Goal: Check status: Check status

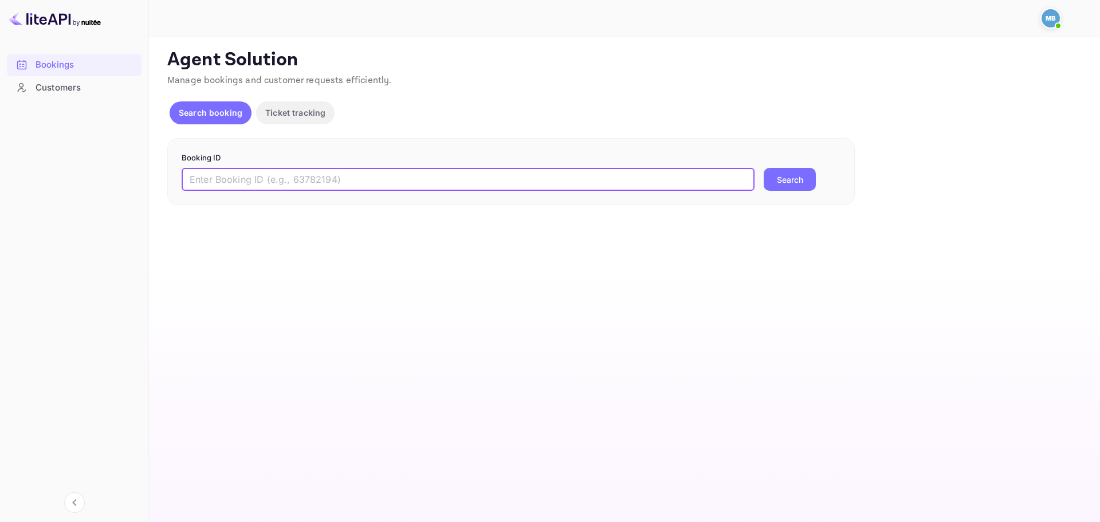
click at [545, 172] on input "text" at bounding box center [468, 179] width 573 height 23
paste input "xYD_TPH5V"
type input "xYD_TPH5V"
click at [770, 183] on button "Search" at bounding box center [789, 179] width 52 height 23
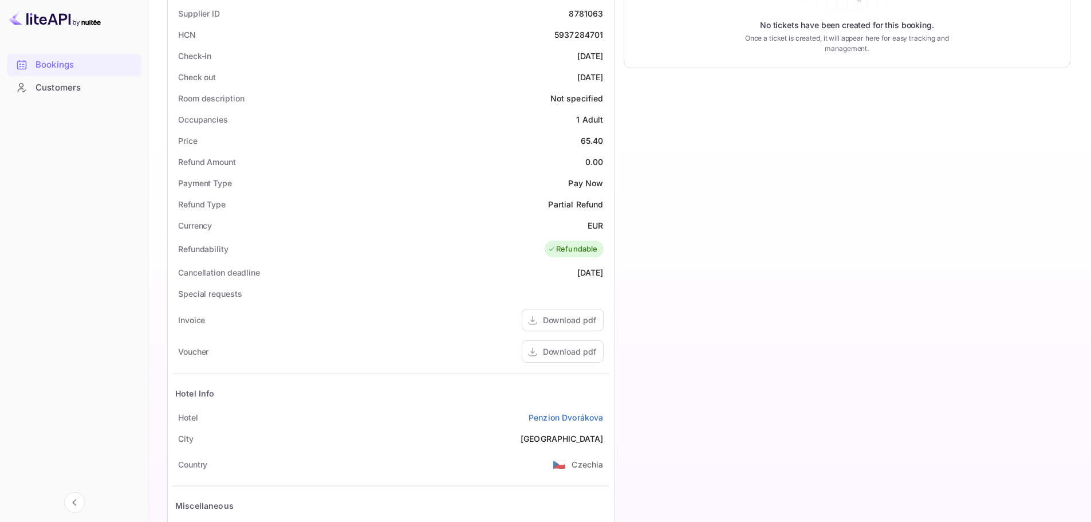
scroll to position [344, 0]
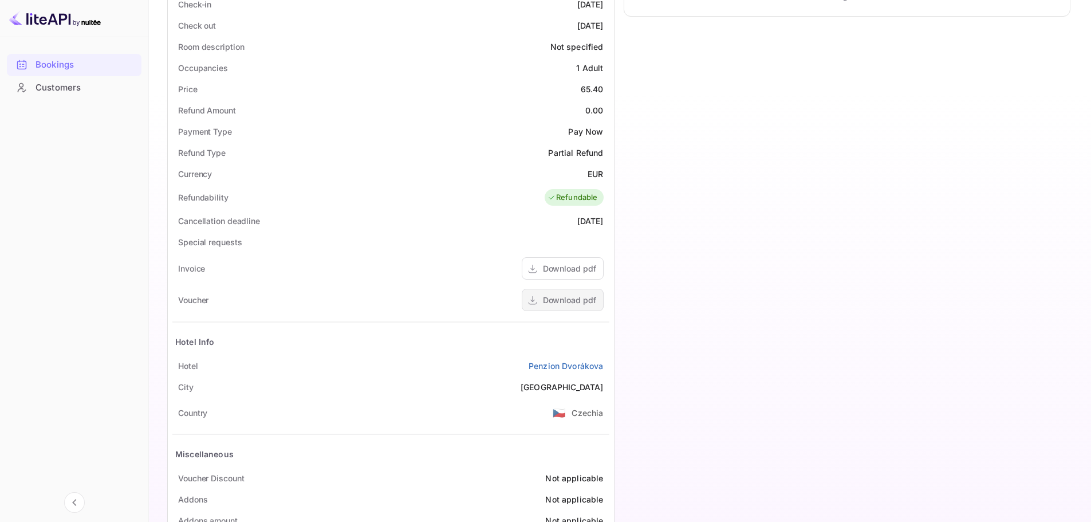
click at [569, 300] on div "Download pdf" at bounding box center [569, 300] width 53 height 12
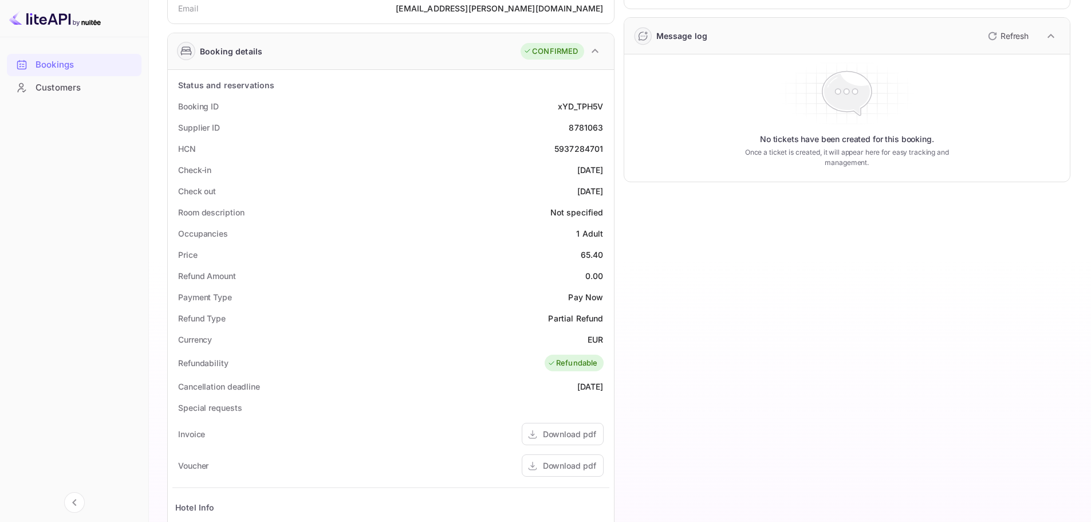
scroll to position [172, 0]
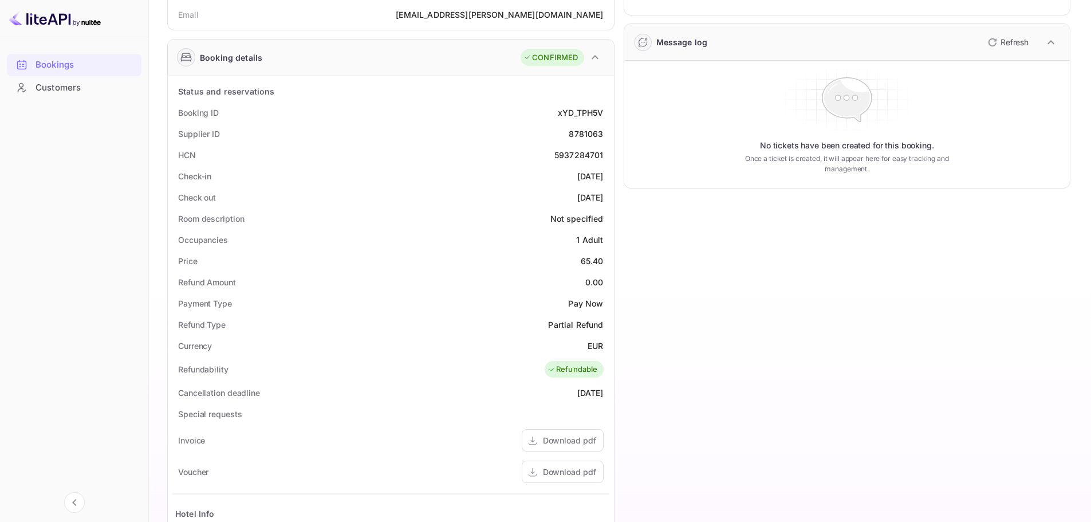
click at [592, 133] on div "8781063" at bounding box center [586, 134] width 34 height 12
copy div "8781063"
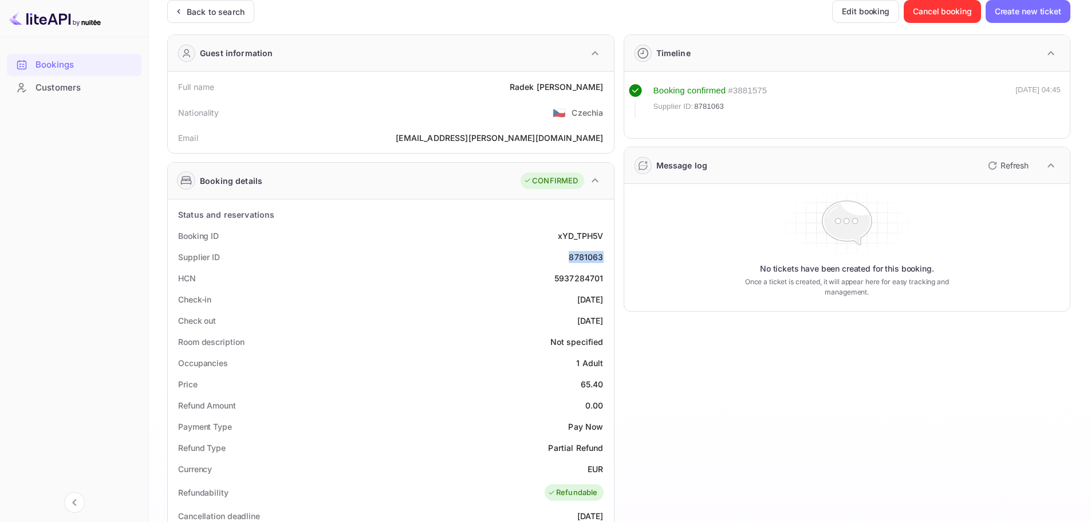
scroll to position [0, 0]
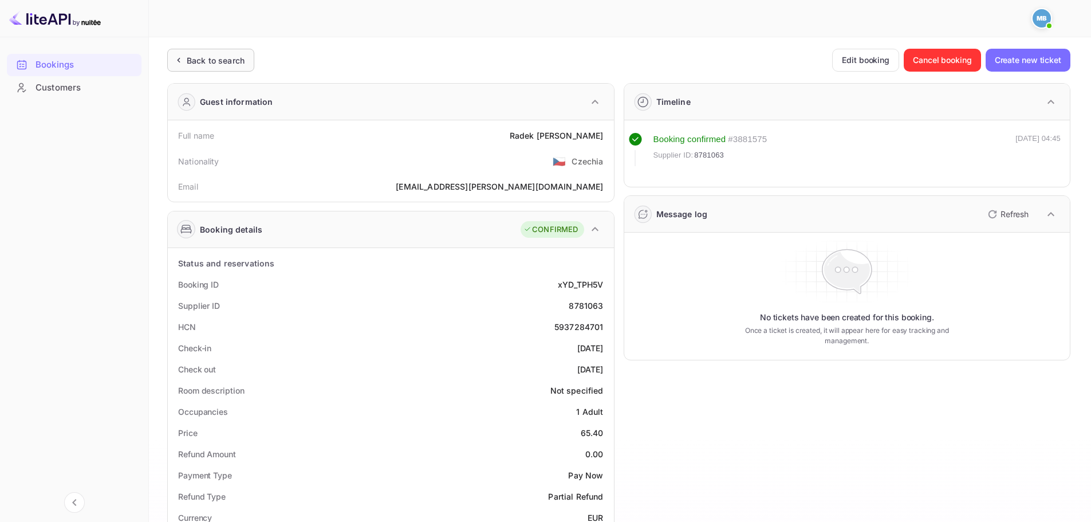
click at [207, 62] on div "Back to search" at bounding box center [216, 60] width 58 height 12
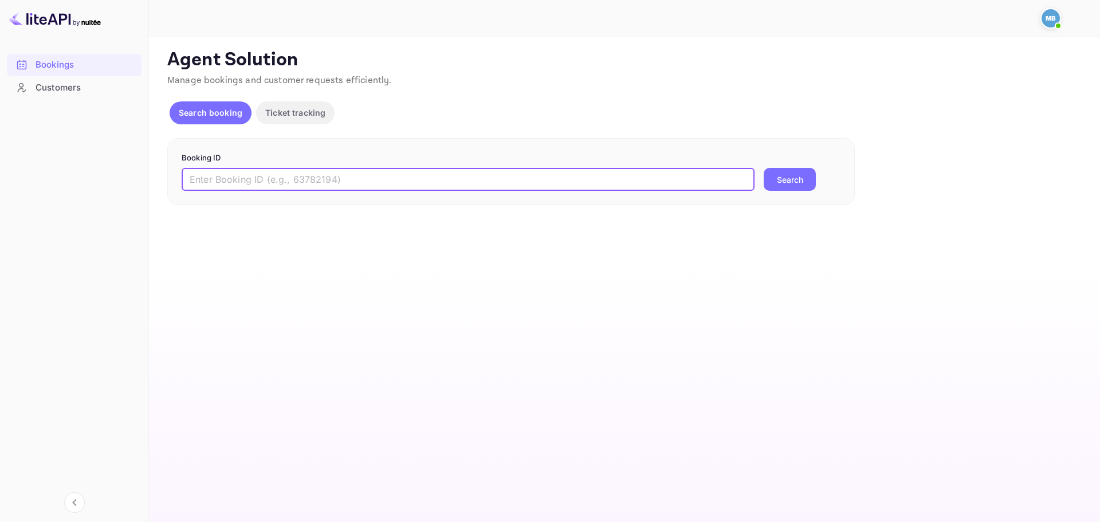
click at [395, 186] on input "text" at bounding box center [468, 179] width 573 height 23
paste input "9458088"
type input "9458088"
click at [788, 184] on button "Search" at bounding box center [789, 179] width 52 height 23
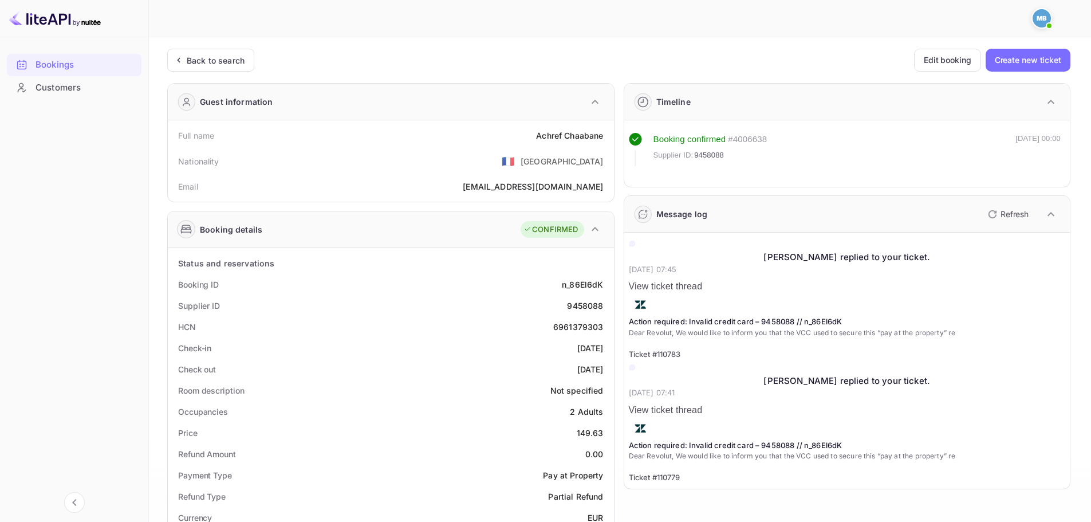
click at [820, 316] on p "Action required: Invalid credit card – 9458088 // n_86El6dK" at bounding box center [847, 321] width 437 height 11
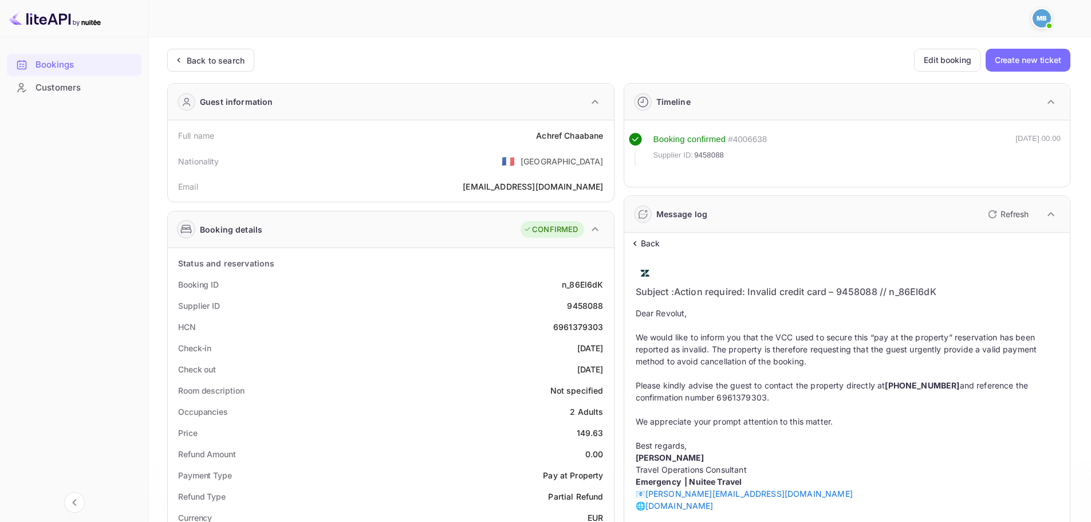
click at [655, 246] on p "Back" at bounding box center [650, 243] width 19 height 12
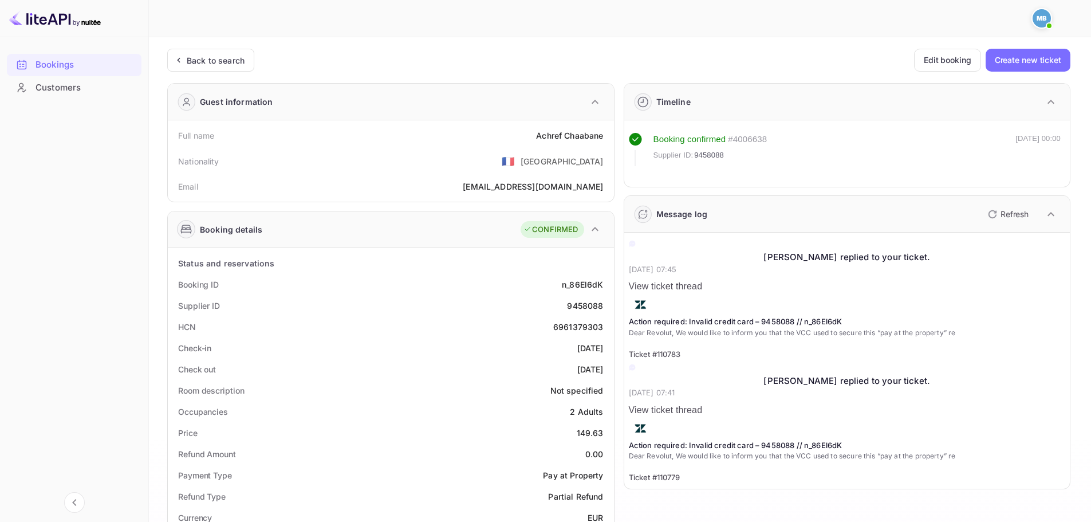
click at [727, 451] on p "Dear Revolut, We would like to inform you that the VCC used to secure this “pay…" at bounding box center [847, 456] width 437 height 10
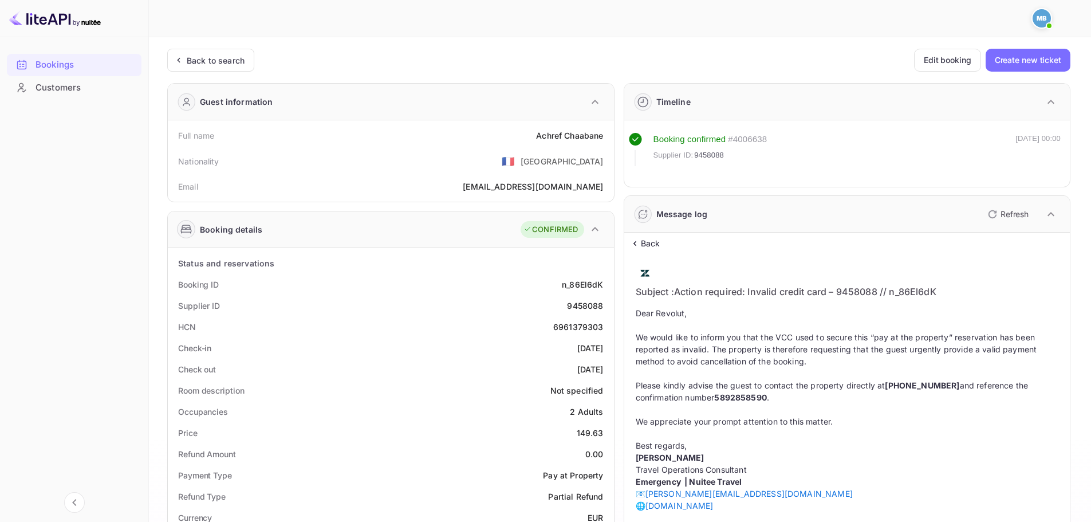
click at [660, 246] on p "Back" at bounding box center [650, 243] width 19 height 12
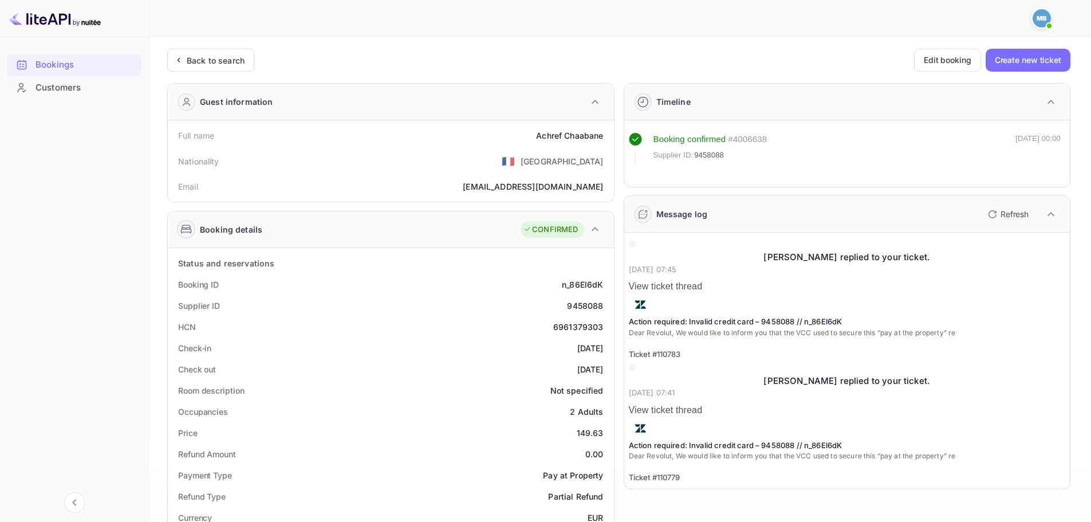
click at [1020, 211] on p "Refresh" at bounding box center [1015, 214] width 28 height 12
